Goal: Information Seeking & Learning: Learn about a topic

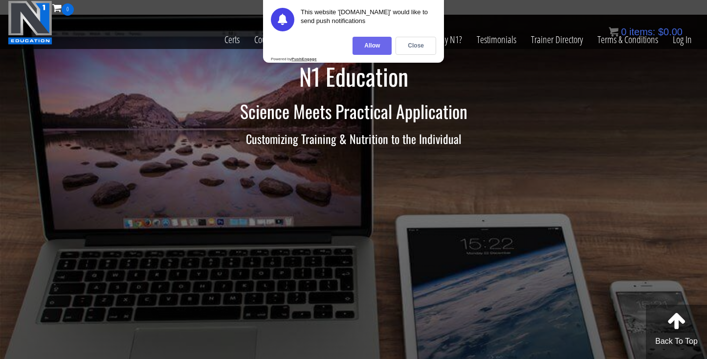
click at [373, 46] on div "Allow" at bounding box center [372, 46] width 39 height 18
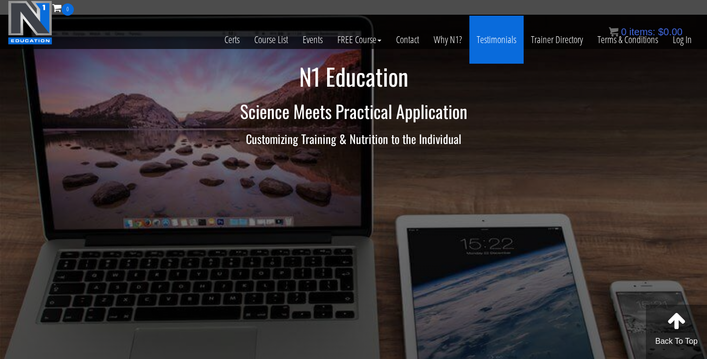
click at [504, 39] on link "Testimonials" at bounding box center [497, 40] width 54 height 48
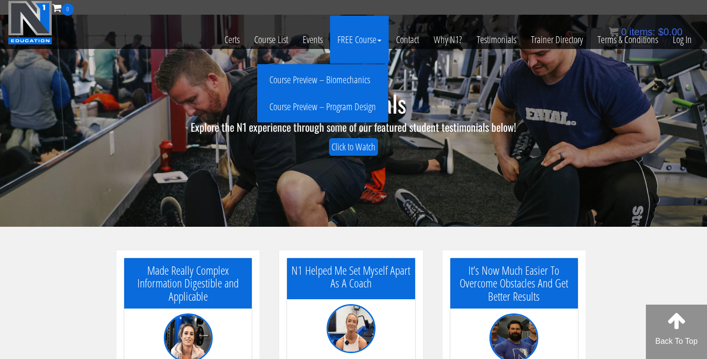
click at [339, 81] on link "Course Preview – Biomechanics" at bounding box center [323, 79] width 126 height 17
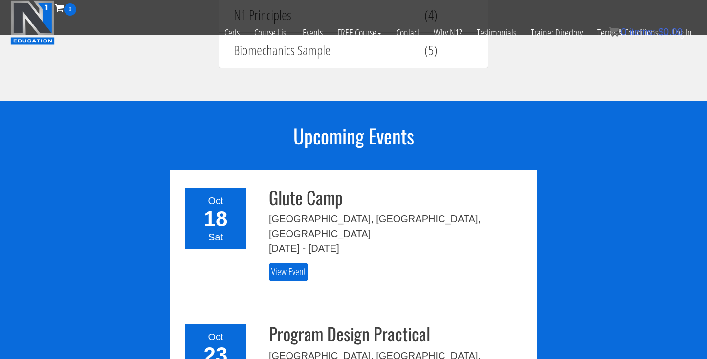
scroll to position [1015, 0]
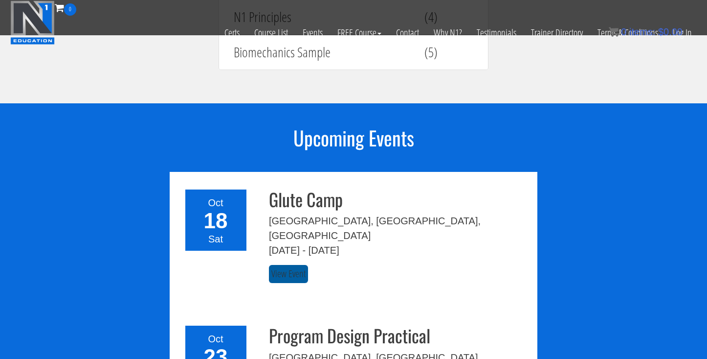
click at [296, 265] on link "View Event" at bounding box center [288, 274] width 39 height 18
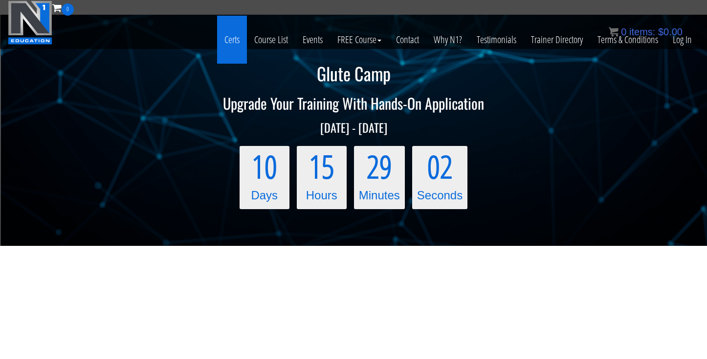
click at [233, 37] on link "Certs" at bounding box center [232, 40] width 30 height 48
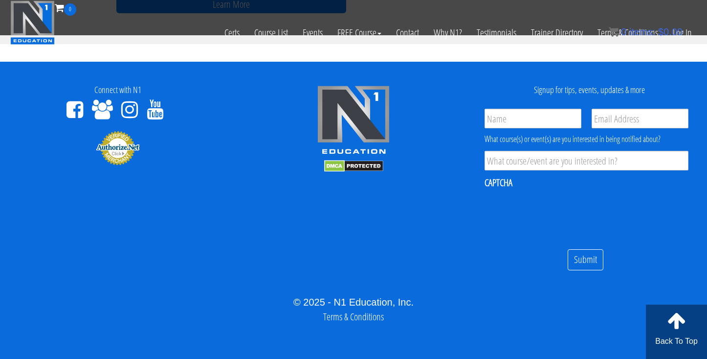
scroll to position [919, 0]
